Goal: Task Accomplishment & Management: Manage account settings

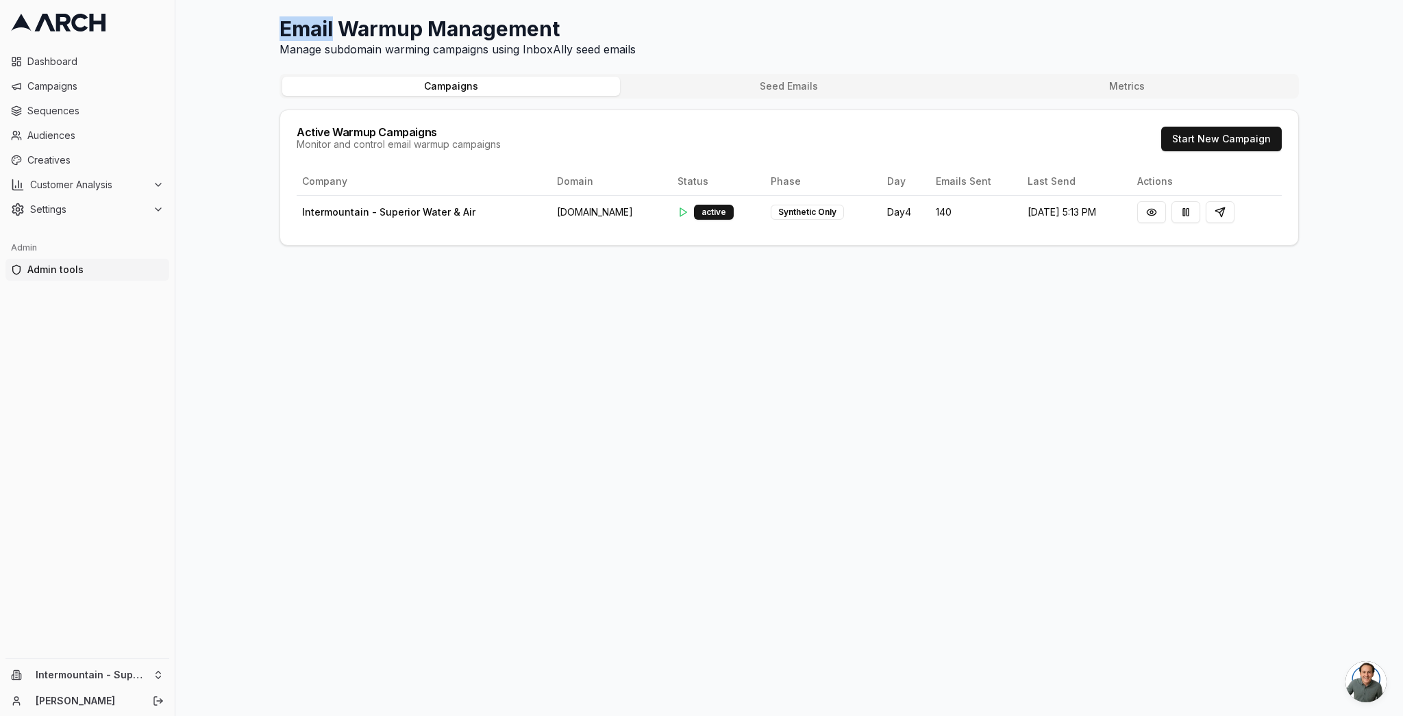
drag, startPoint x: 218, startPoint y: 26, endPoint x: 146, endPoint y: 10, distance: 73.8
click at [199, 23] on div "Email Warmup Management Manage subdomain warming campaigns using InboxAlly seed…" at bounding box center [788, 358] width 1227 height 716
click at [247, 126] on div "Email Warmup Management Manage subdomain warming campaigns using InboxAlly seed…" at bounding box center [788, 358] width 1227 height 716
click at [1149, 209] on button at bounding box center [1151, 212] width 29 height 22
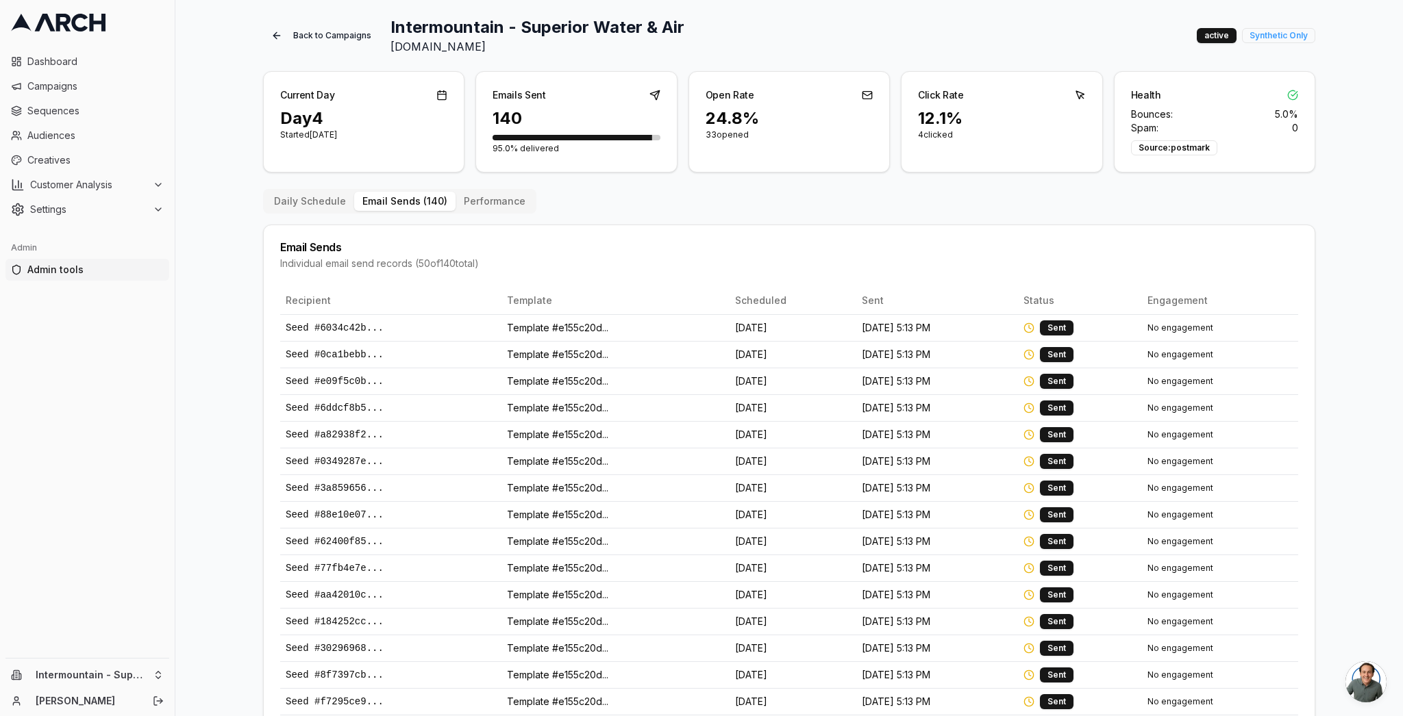
click at [406, 200] on button "Email Sends ( 140 )" at bounding box center [404, 201] width 101 height 19
click at [487, 199] on button "Performance" at bounding box center [494, 201] width 78 height 19
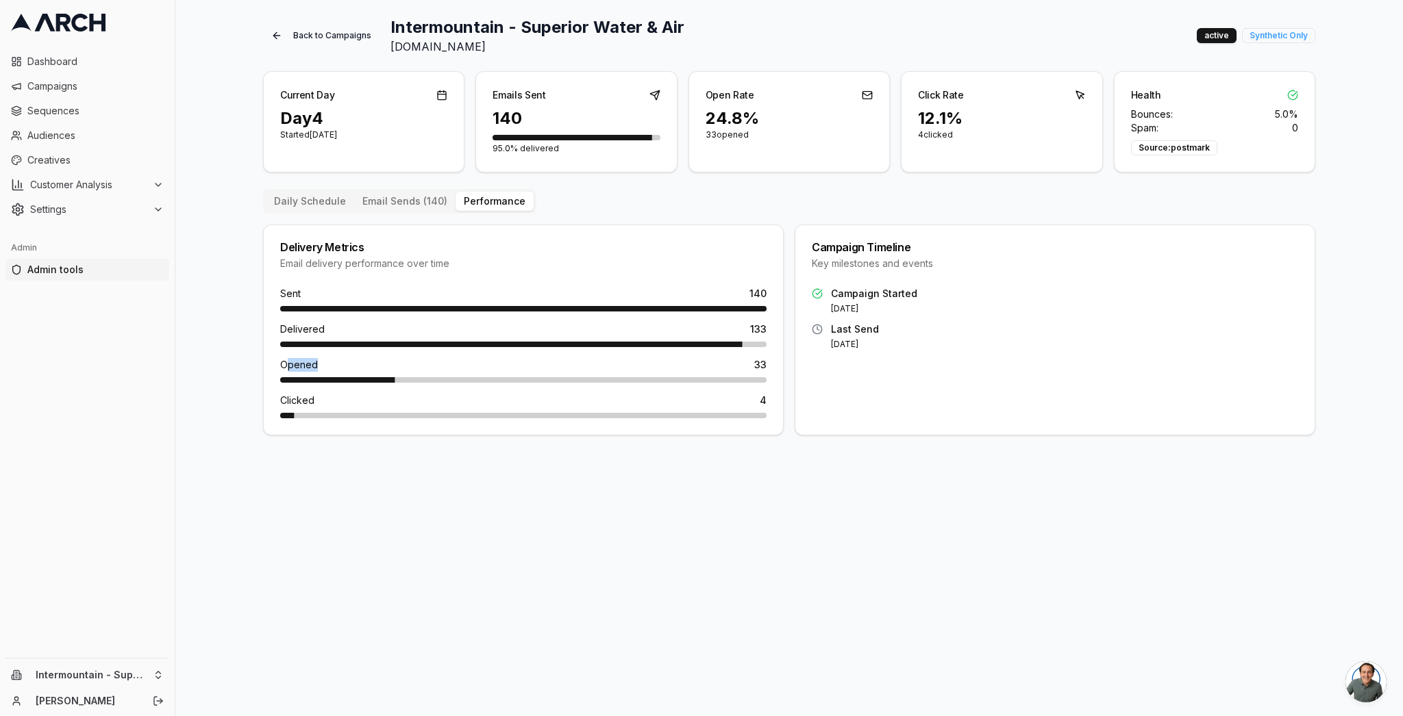
drag, startPoint x: 286, startPoint y: 366, endPoint x: 327, endPoint y: 368, distance: 40.4
click at [326, 368] on div "Opened 33" at bounding box center [523, 365] width 486 height 14
click at [298, 401] on span "Clicked" at bounding box center [297, 401] width 34 height 14
drag, startPoint x: 298, startPoint y: 401, endPoint x: 407, endPoint y: 385, distance: 110.0
click at [302, 400] on span "Clicked" at bounding box center [297, 401] width 34 height 14
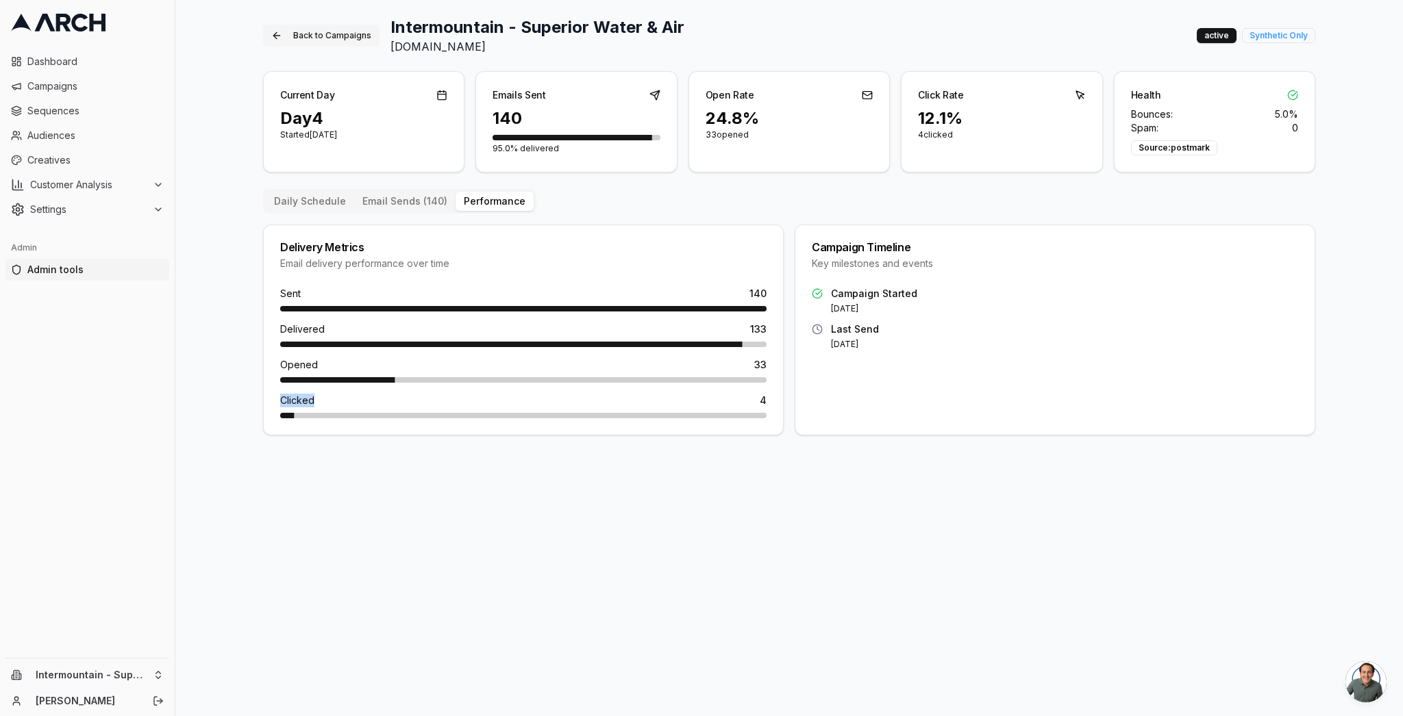
click at [305, 32] on button "Back to Campaigns" at bounding box center [321, 36] width 116 height 22
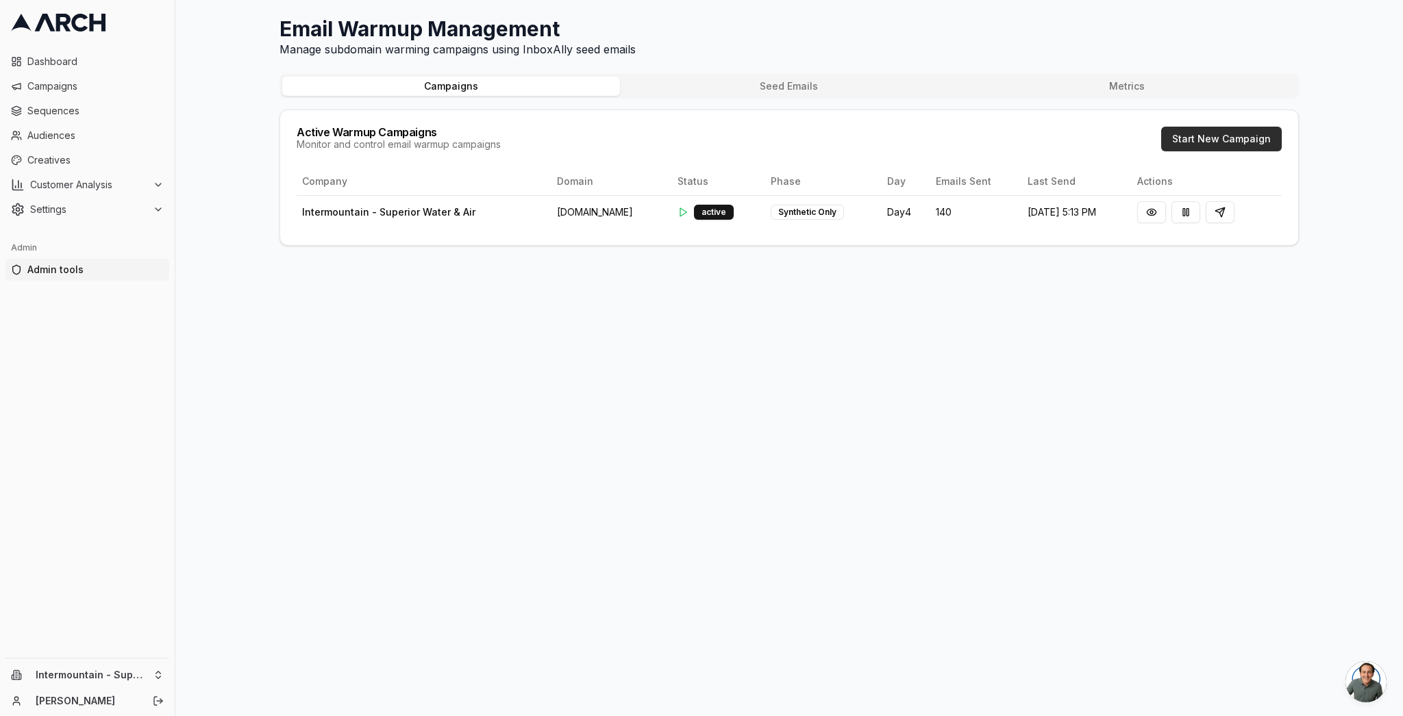
click at [1238, 139] on button "Start New Campaign" at bounding box center [1221, 139] width 121 height 25
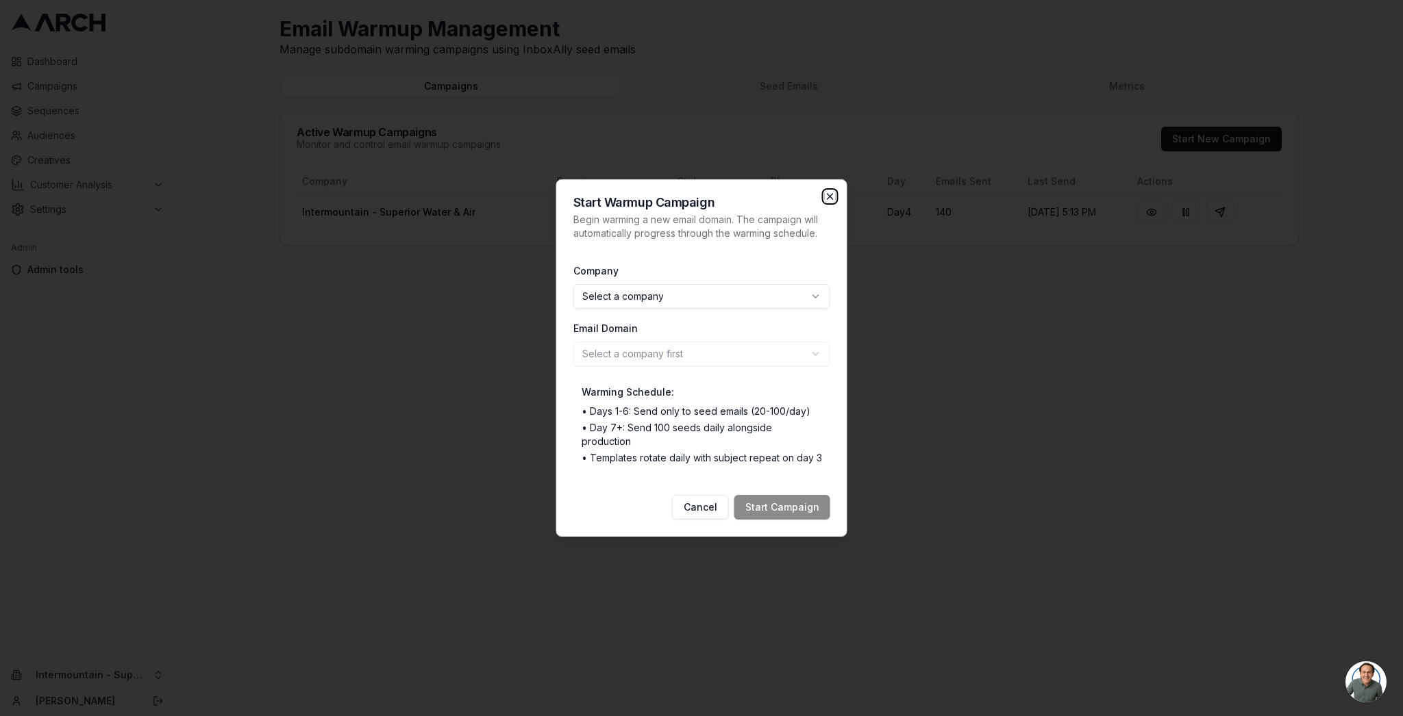
click at [829, 201] on icon "button" at bounding box center [830, 196] width 11 height 11
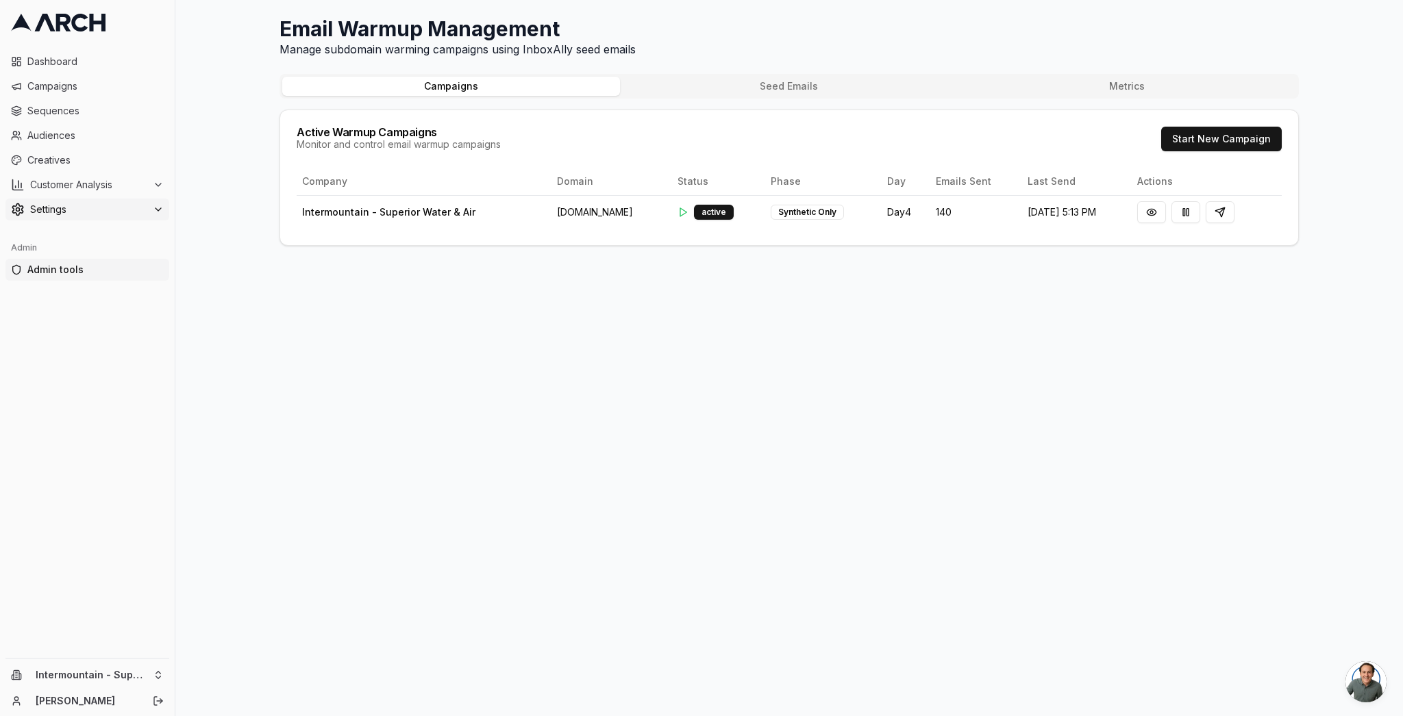
drag, startPoint x: 87, startPoint y: 202, endPoint x: 94, endPoint y: 209, distance: 9.7
click at [87, 202] on button "Settings" at bounding box center [87, 210] width 164 height 22
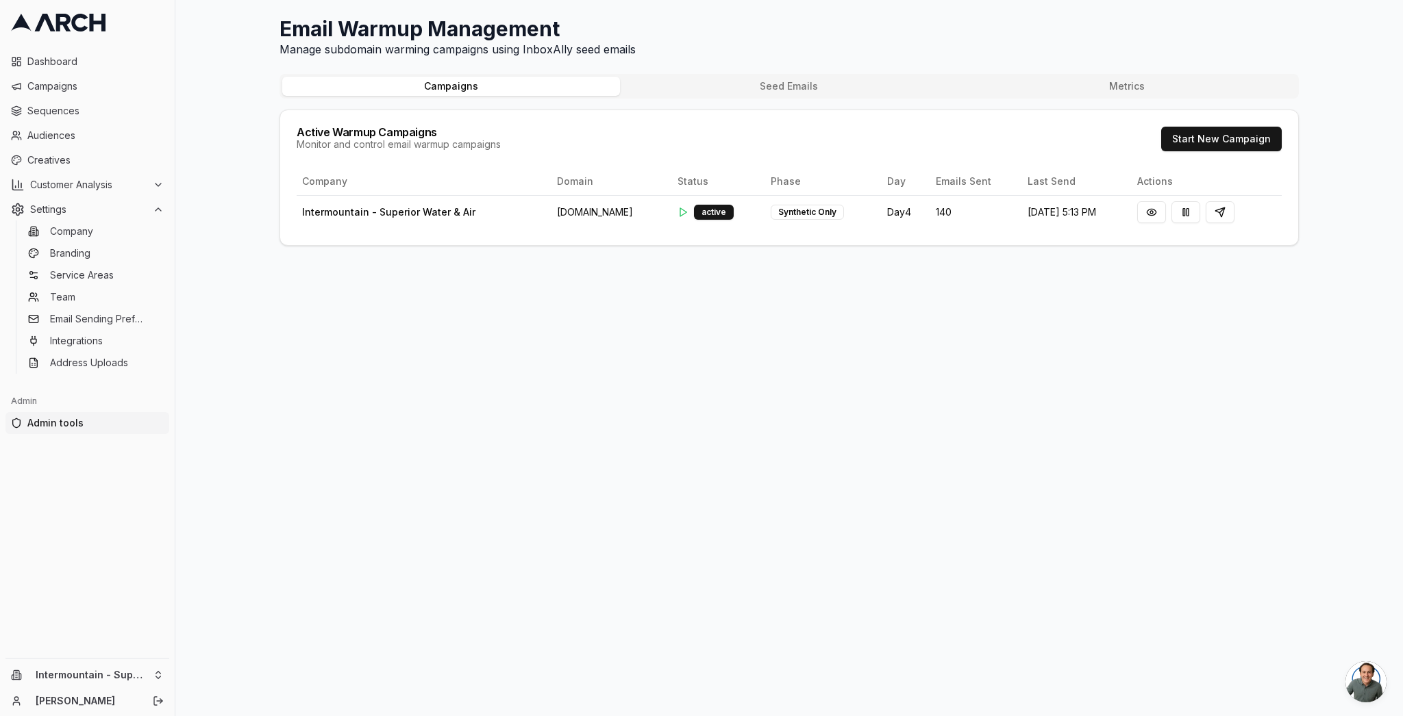
click at [852, 100] on div "Campaigns Seed Emails Metrics Active Warmup Campaigns Monitor and control email…" at bounding box center [788, 160] width 1019 height 172
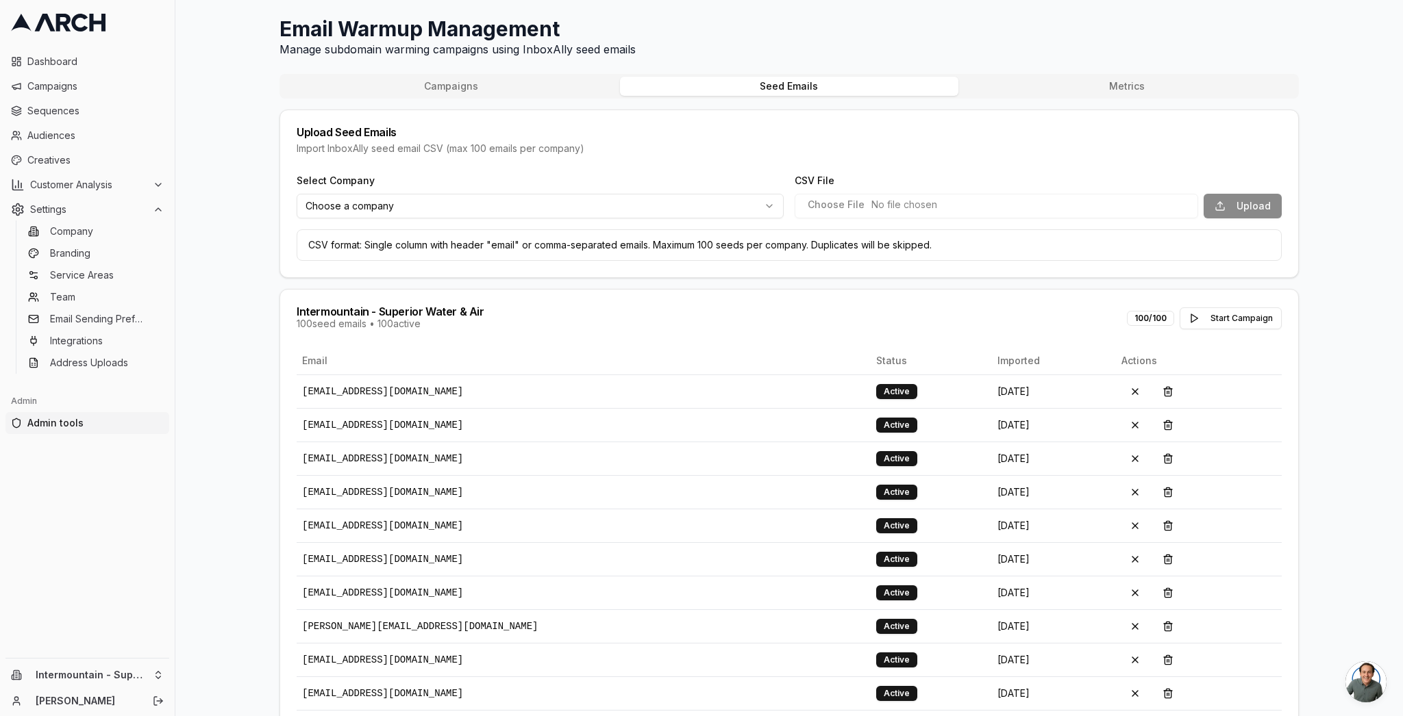
click at [852, 91] on button "Seed Emails" at bounding box center [789, 86] width 338 height 19
click at [634, 197] on html "Dashboard Campaigns Sequences Audiences Creatives Customer Analysis Settings Co…" at bounding box center [701, 358] width 1403 height 716
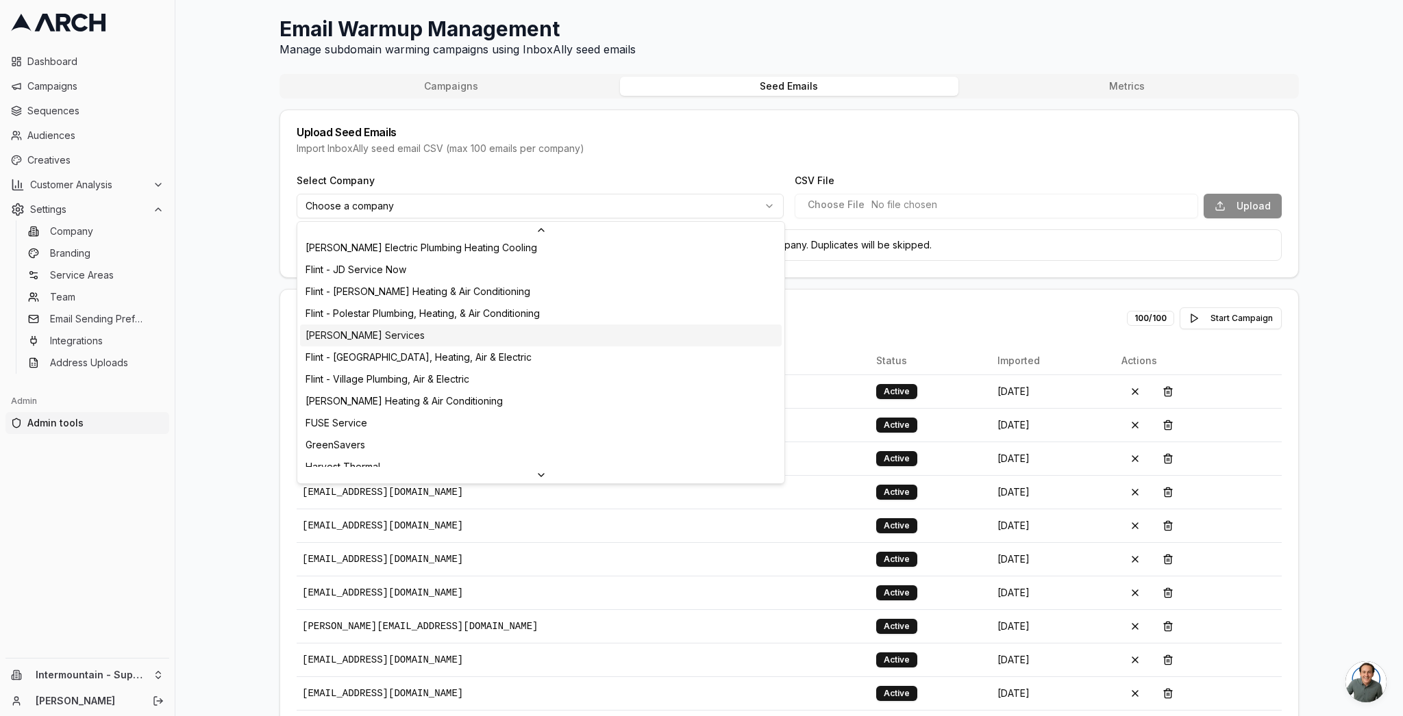
scroll to position [403, 0]
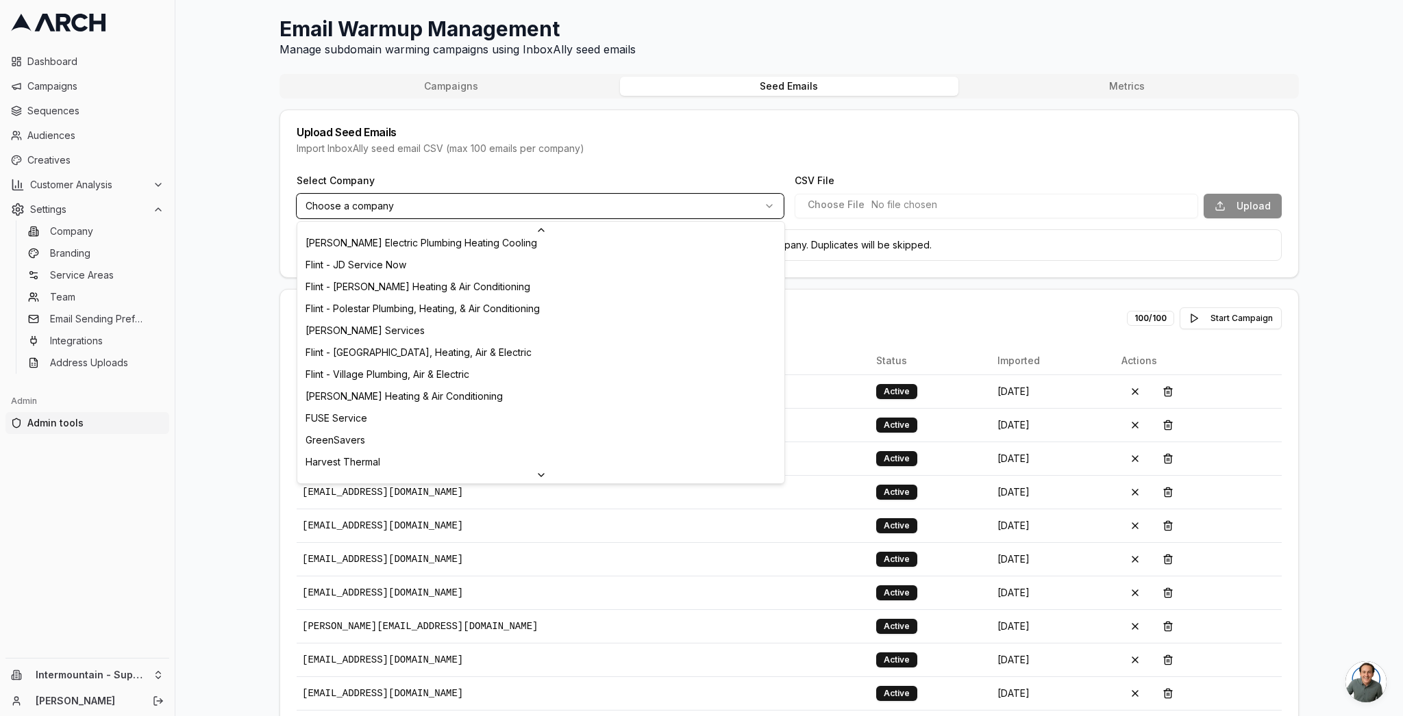
drag, startPoint x: 275, startPoint y: 289, endPoint x: 525, endPoint y: 223, distance: 258.7
click at [275, 289] on html "Dashboard Campaigns Sequences Audiences Creatives Customer Analysis Settings Co…" at bounding box center [701, 358] width 1403 height 716
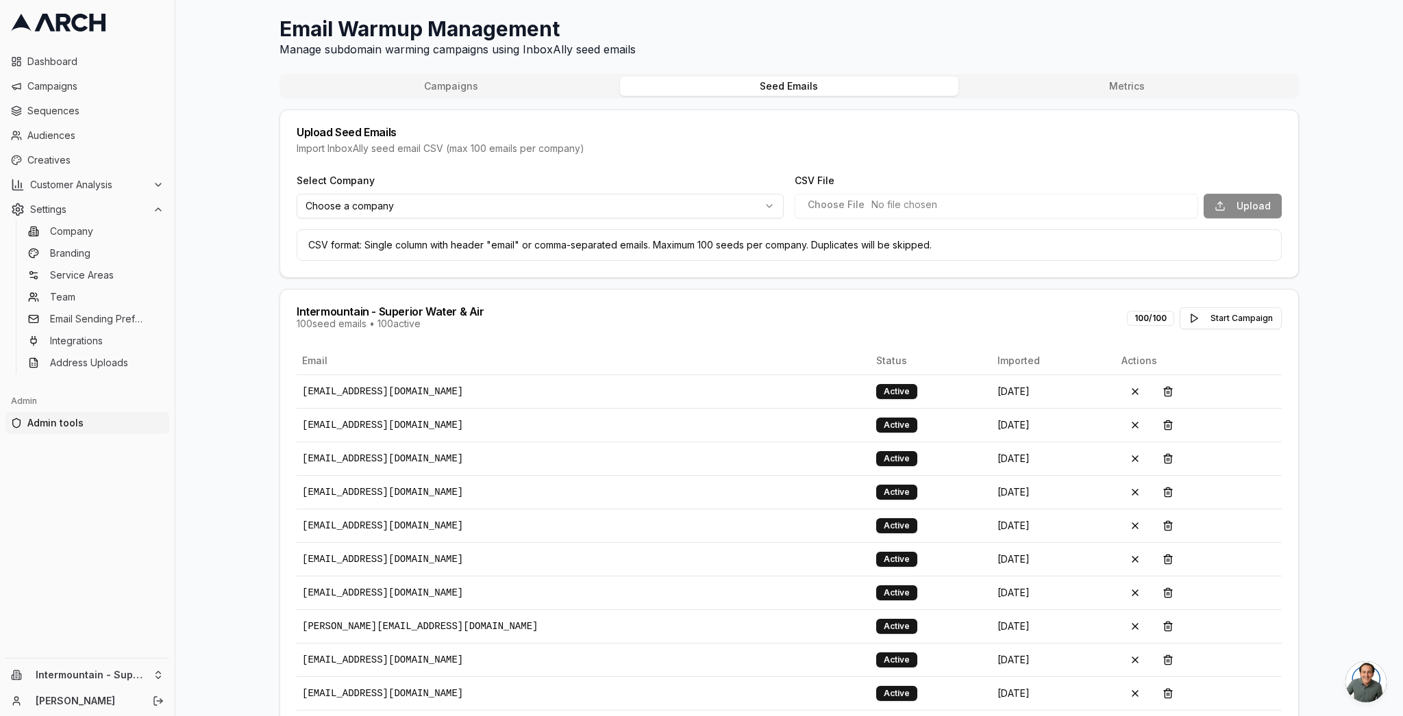
click at [477, 92] on button "Campaigns" at bounding box center [451, 86] width 338 height 19
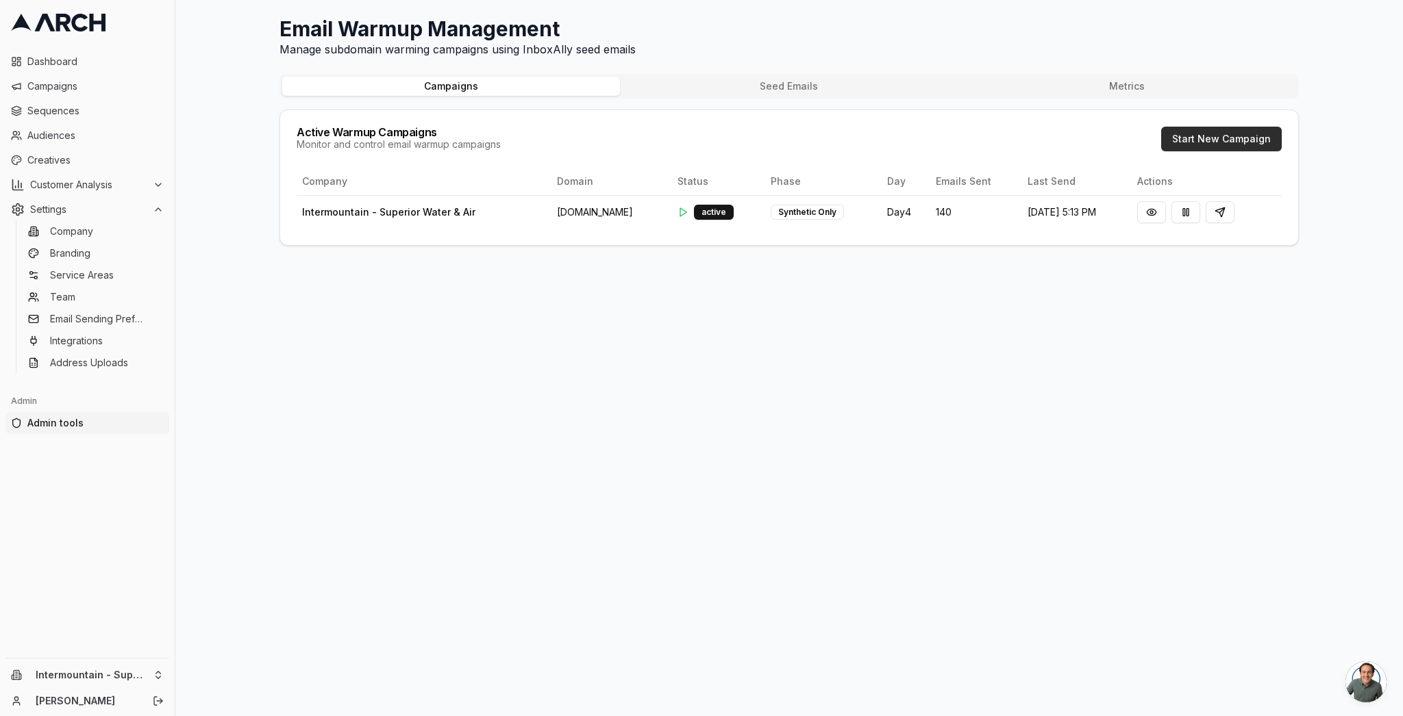
click at [1225, 135] on button "Start New Campaign" at bounding box center [1221, 139] width 121 height 25
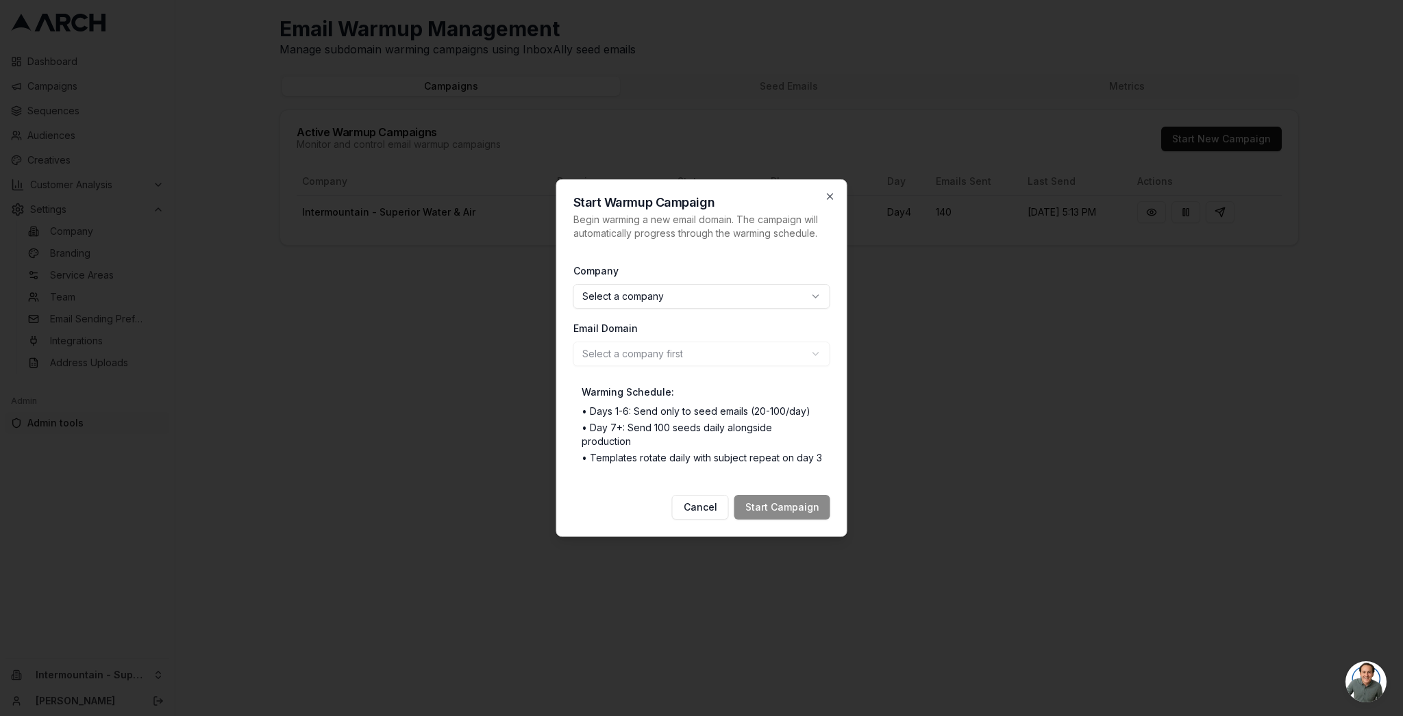
click at [621, 292] on body "Dashboard Campaigns Sequences Audiences Creatives Customer Analysis Settings Co…" at bounding box center [701, 358] width 1403 height 716
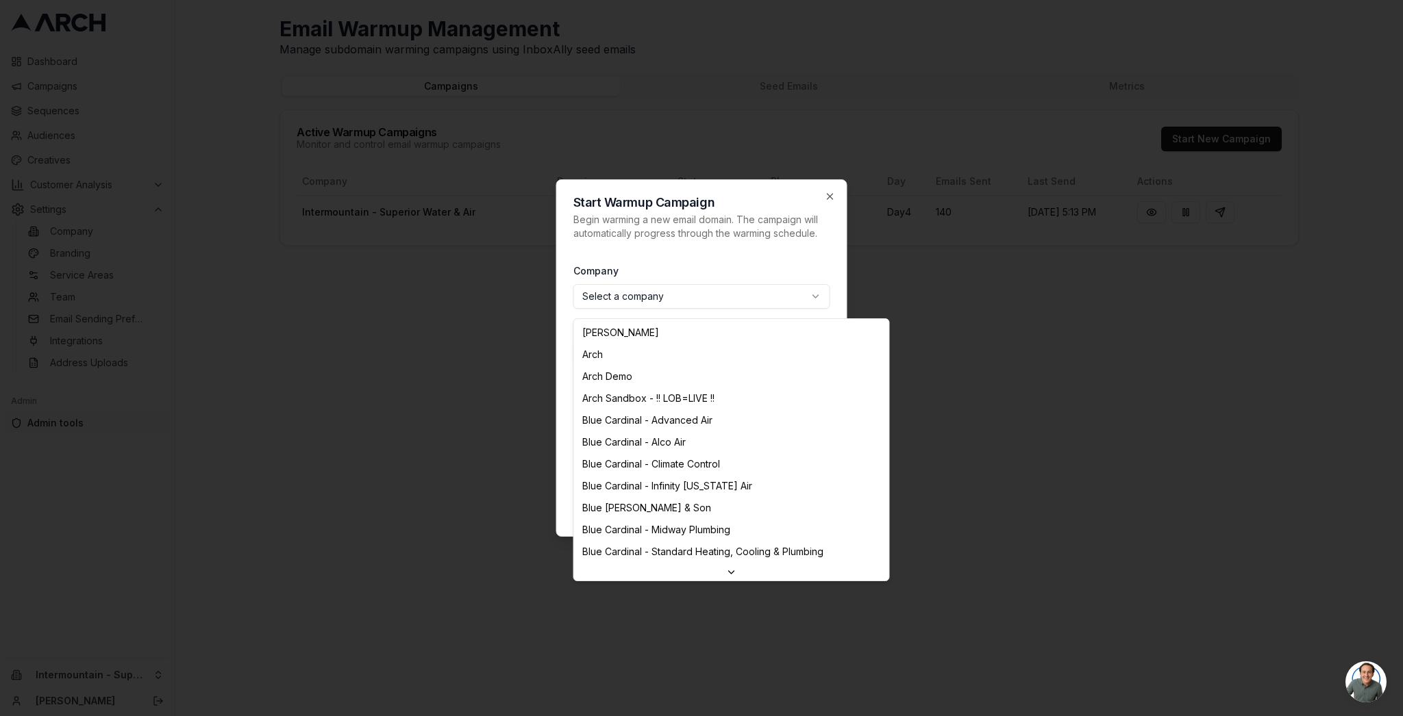
drag, startPoint x: 612, startPoint y: 361, endPoint x: 602, endPoint y: 353, distance: 12.6
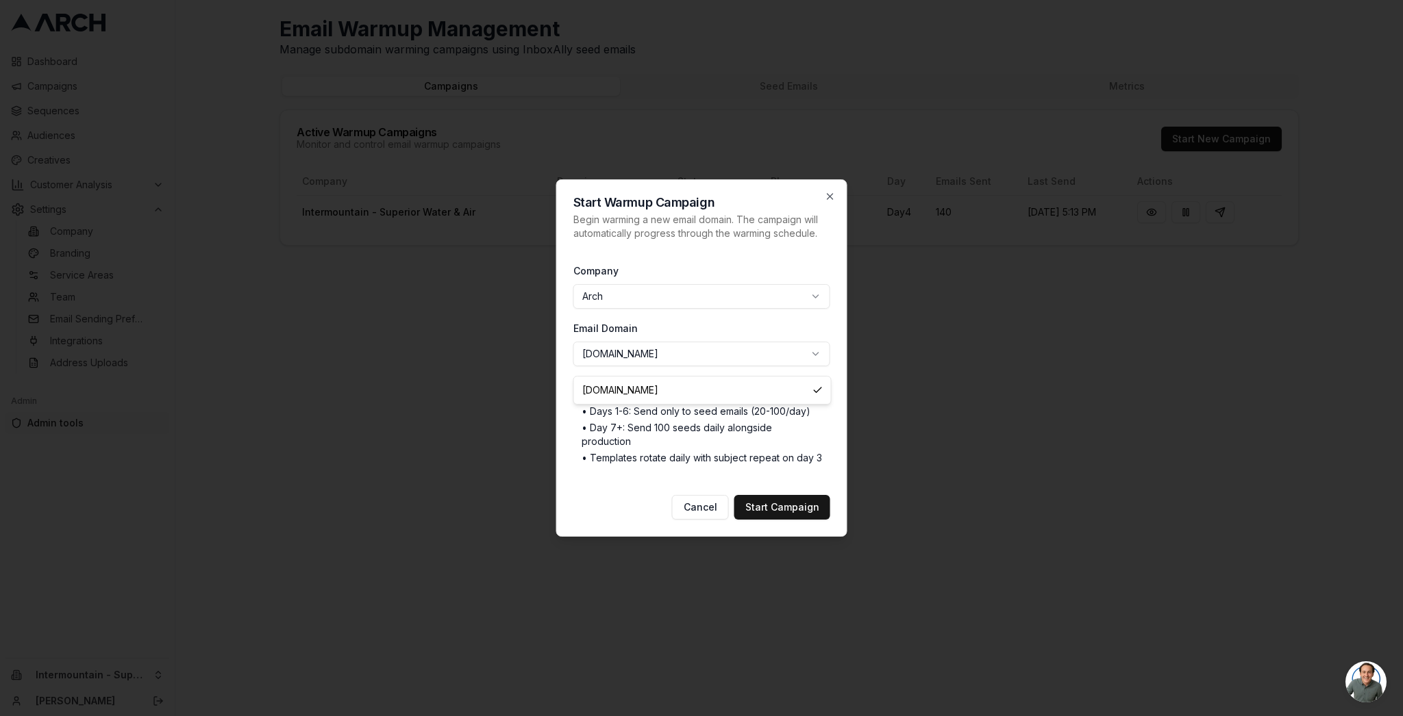
click at [628, 357] on body "Dashboard Campaigns Sequences Audiences Creatives Customer Analysis Settings Co…" at bounding box center [701, 358] width 1403 height 716
click at [716, 451] on body "Dashboard Campaigns Sequences Audiences Creatives Customer Analysis Settings Co…" at bounding box center [701, 358] width 1403 height 716
click at [707, 496] on button "Cancel" at bounding box center [700, 507] width 57 height 25
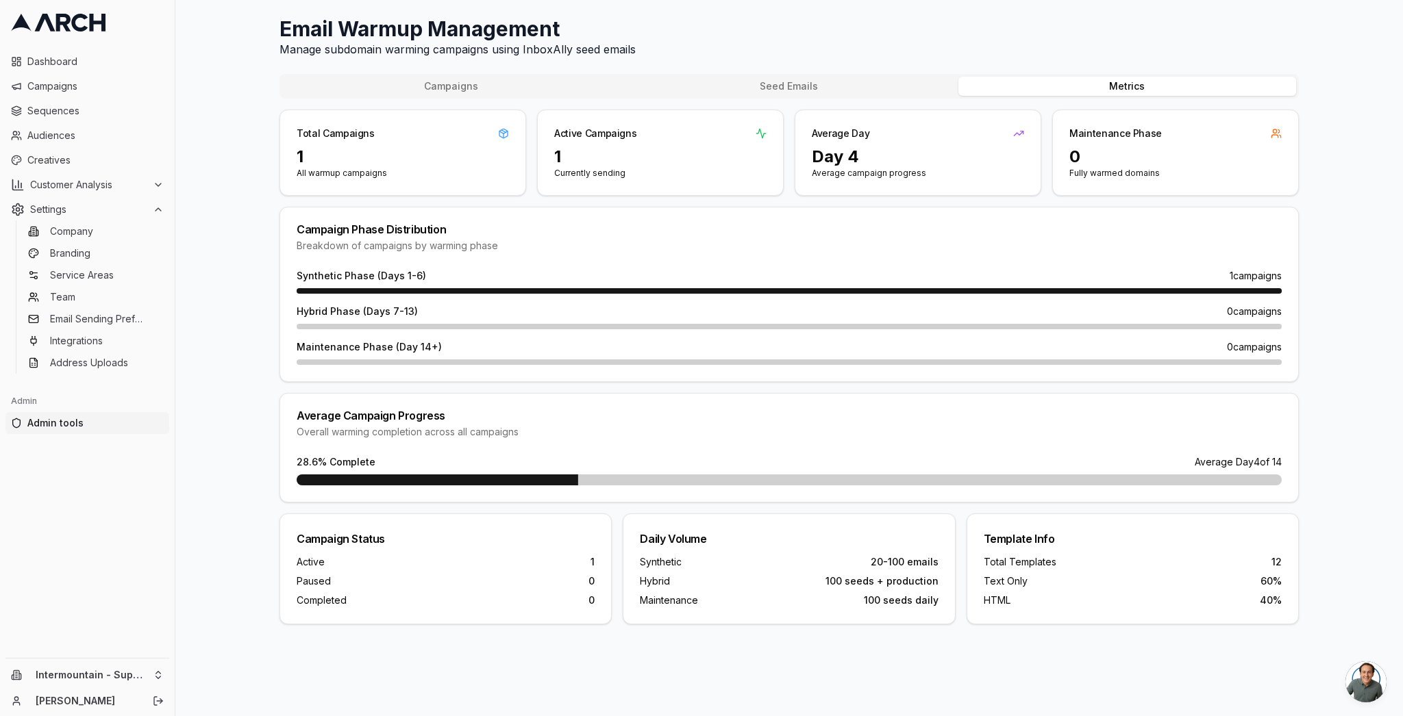
click at [1090, 86] on button "Metrics" at bounding box center [1127, 86] width 338 height 19
